Goal: Check status

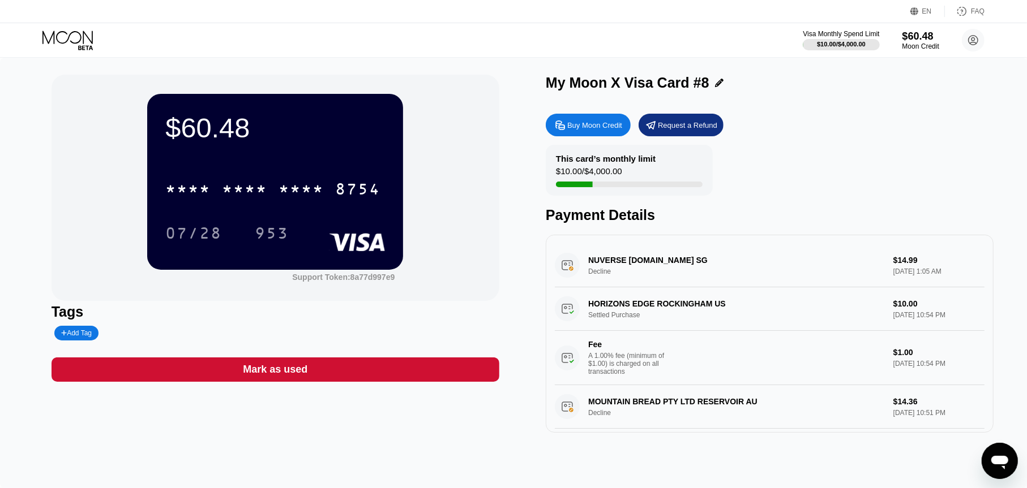
scroll to position [113, 0]
